Goal: Task Accomplishment & Management: Use online tool/utility

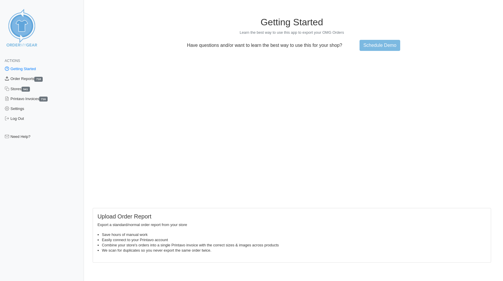
click at [26, 78] on link "Order Reports 718" at bounding box center [42, 79] width 84 height 10
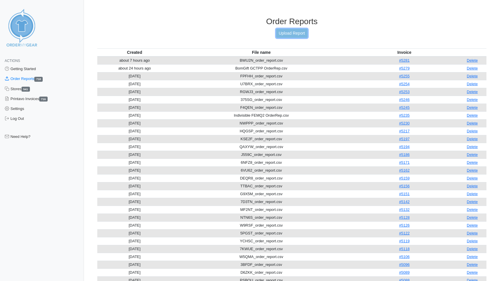
click at [290, 33] on link "Upload Report" at bounding box center [291, 33] width 31 height 9
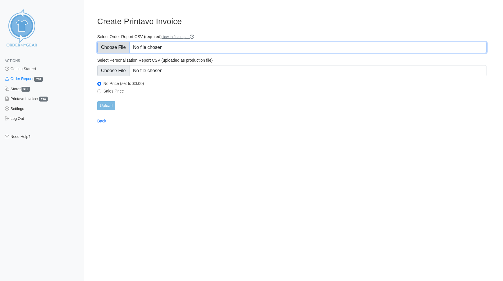
click at [114, 47] on input "Select Order Report CSV (required) How to find report" at bounding box center [291, 47] width 389 height 11
type input "C:\fakepath\S3T46_order_report.csv"
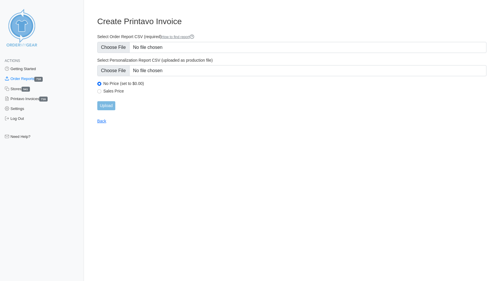
click at [421, 133] on html "Actions Getting Started Order Reports 718 Stores 541 Printavo Invoices 716 Sett…" at bounding box center [251, 66] width 503 height 133
click at [103, 105] on input "Upload" at bounding box center [106, 105] width 18 height 9
